Goal: Task Accomplishment & Management: Manage account settings

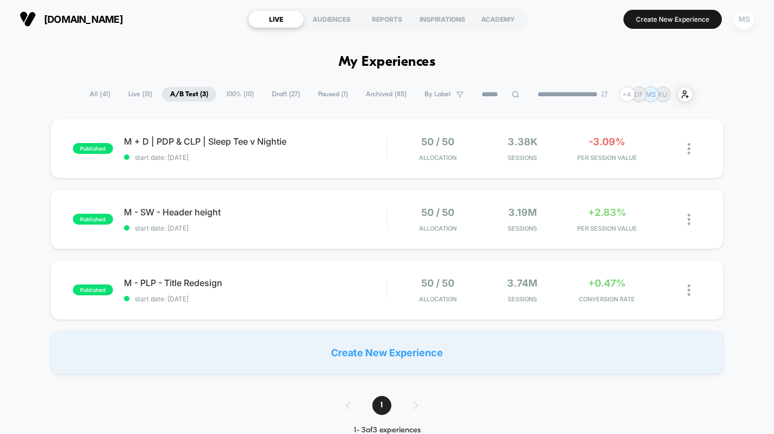
click at [741, 23] on div "MS" at bounding box center [743, 19] width 21 height 21
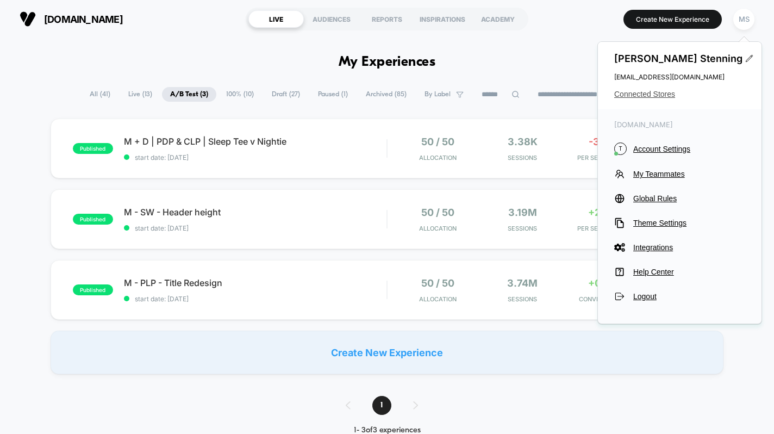
click at [650, 92] on span "Connected Stores" at bounding box center [679, 94] width 131 height 9
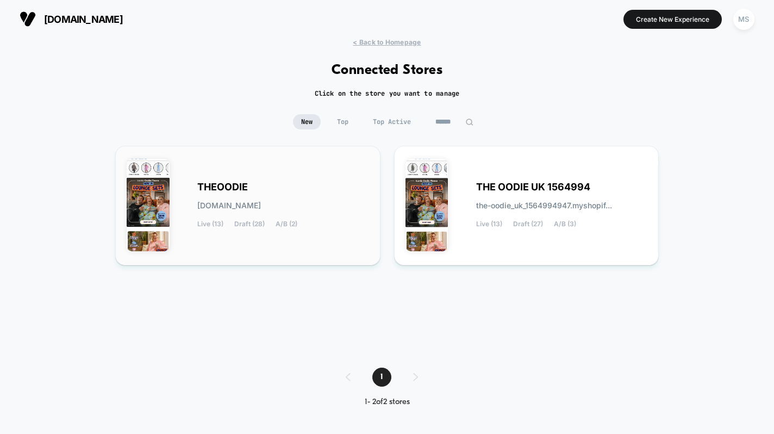
click at [302, 192] on div "[PERSON_NAME][DOMAIN_NAME] Live (13) Draft (28) A/B (2)" at bounding box center [283, 205] width 172 height 45
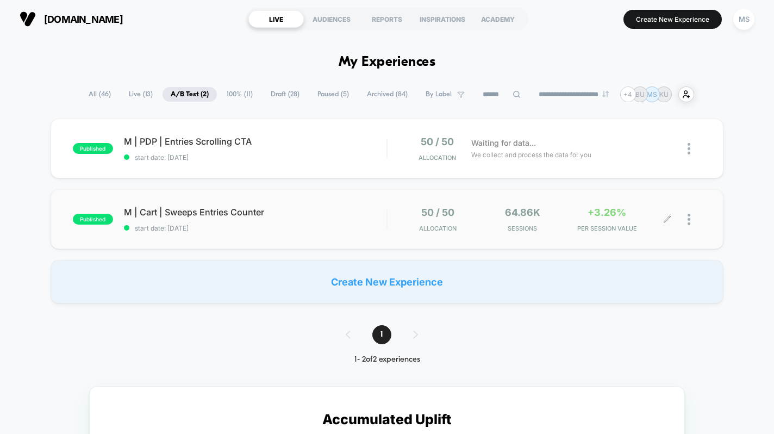
click at [687, 216] on div at bounding box center [685, 220] width 34 height 26
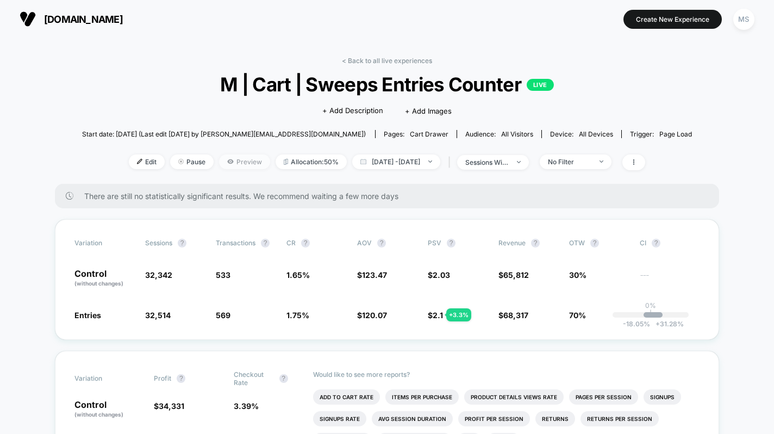
click at [227, 162] on icon at bounding box center [230, 161] width 6 height 4
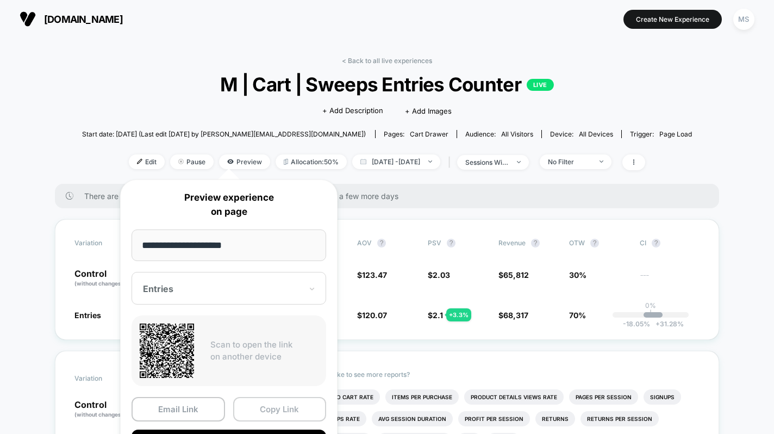
click at [260, 406] on button "Copy Link" at bounding box center [280, 409] width 94 height 24
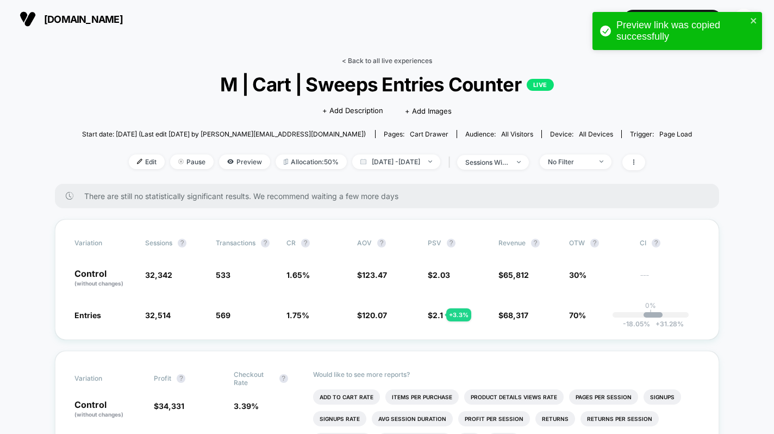
click at [359, 60] on link "< Back to all live experiences" at bounding box center [387, 61] width 90 height 8
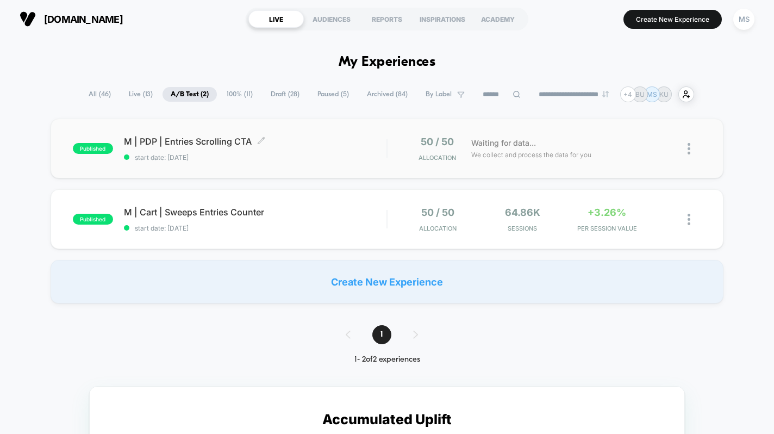
click at [353, 136] on span "M | PDP | Entries Scrolling CTA Click to edit experience details" at bounding box center [255, 141] width 263 height 11
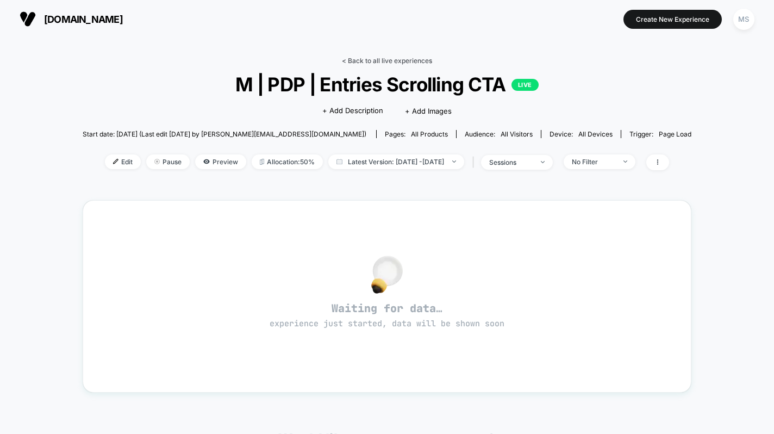
click at [357, 60] on link "< Back to all live experiences" at bounding box center [387, 61] width 90 height 8
